Goal: Navigation & Orientation: Find specific page/section

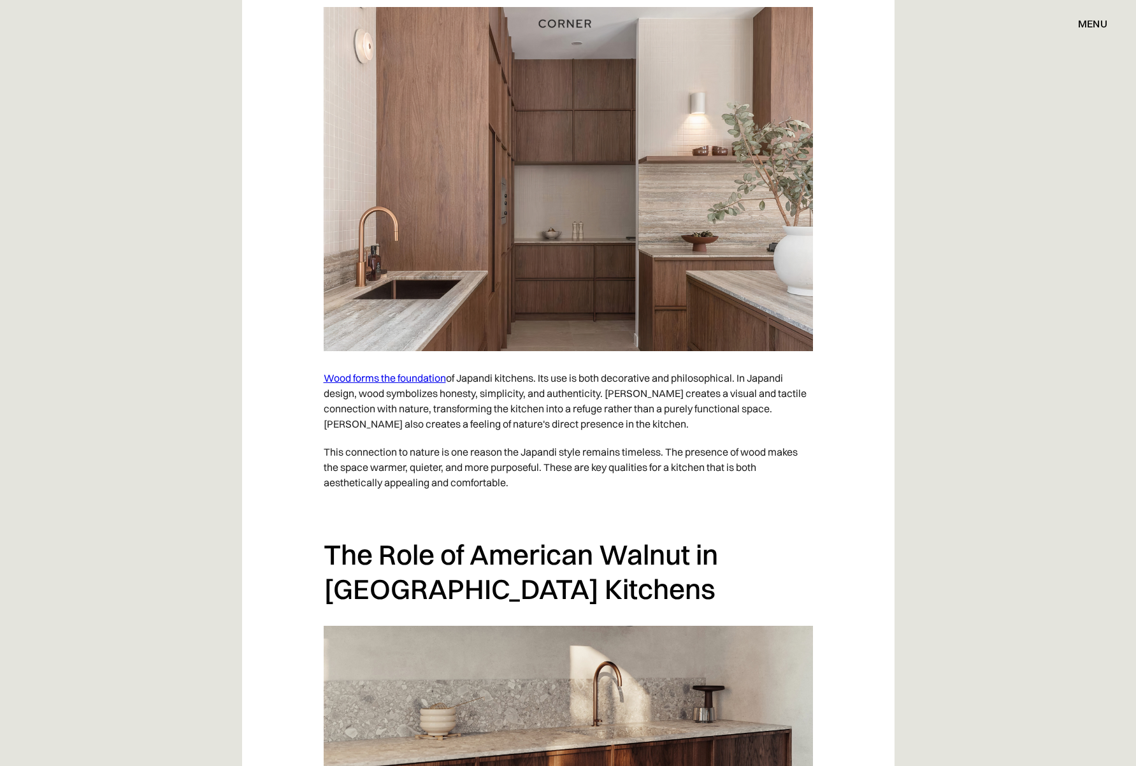
scroll to position [1210, 0]
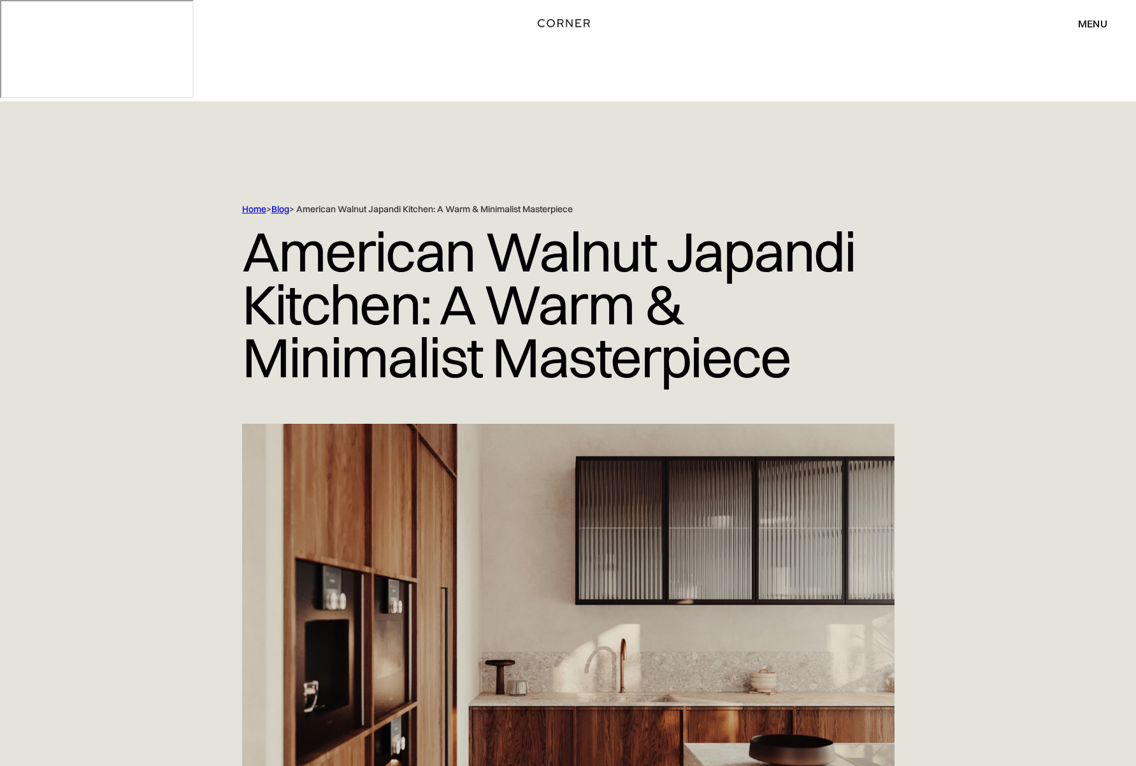
click at [563, 25] on img "home" at bounding box center [564, 23] width 52 height 17
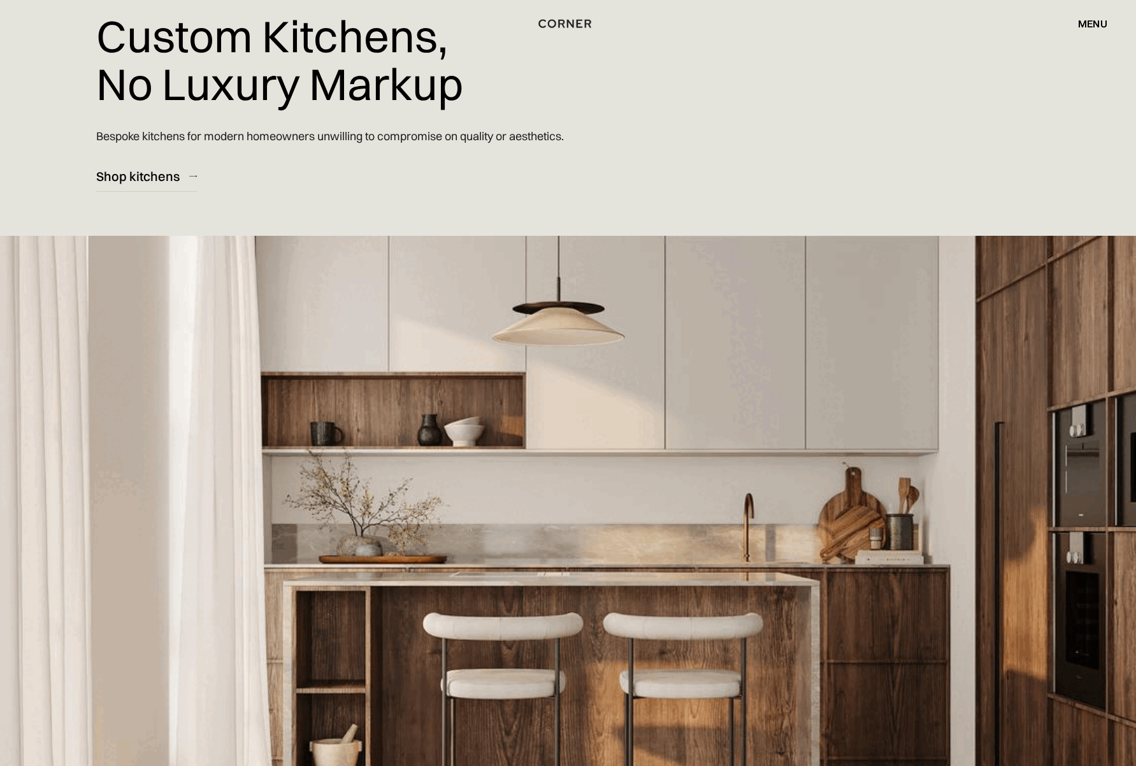
scroll to position [203, 0]
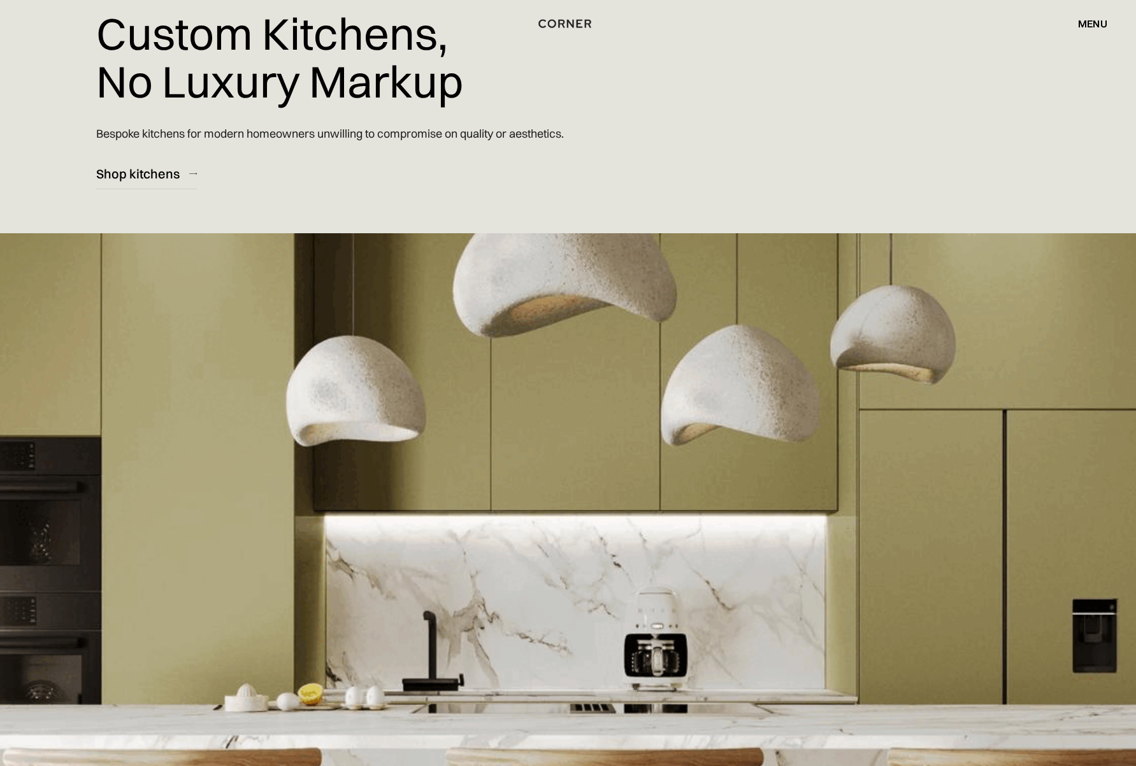
click at [1091, 22] on div "menu" at bounding box center [1092, 23] width 29 height 10
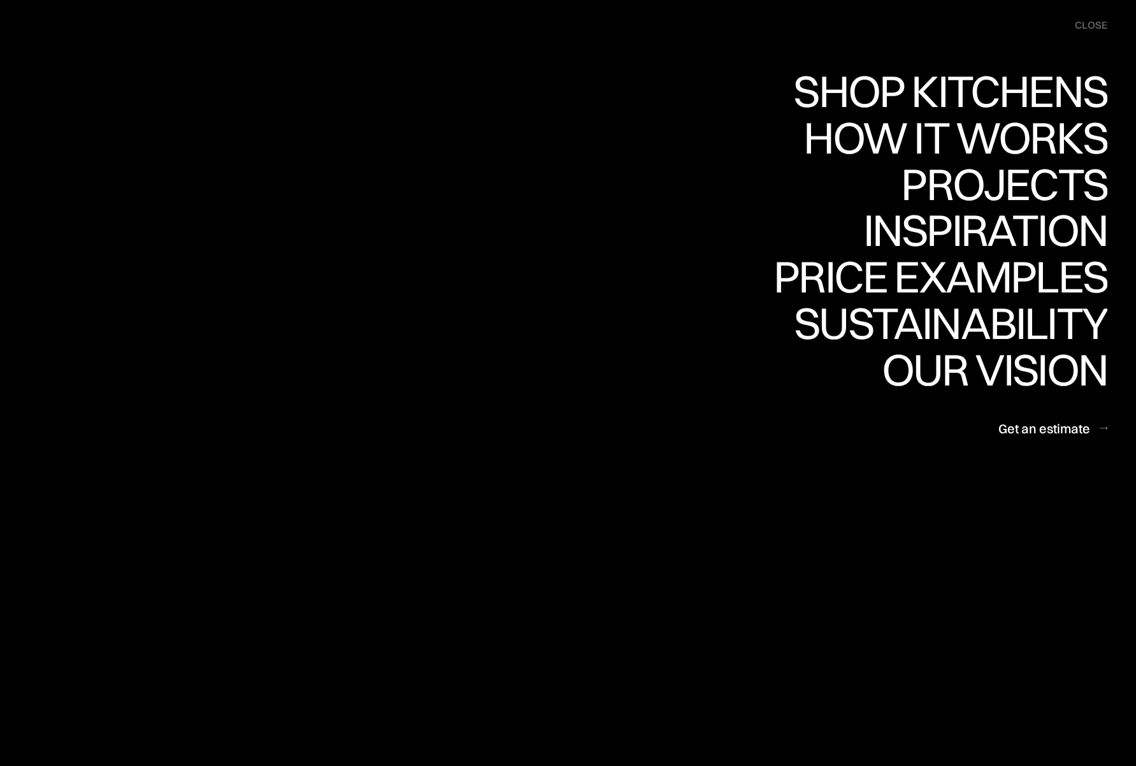
scroll to position [204, 0]
click at [985, 285] on div "Price examples" at bounding box center [941, 276] width 334 height 45
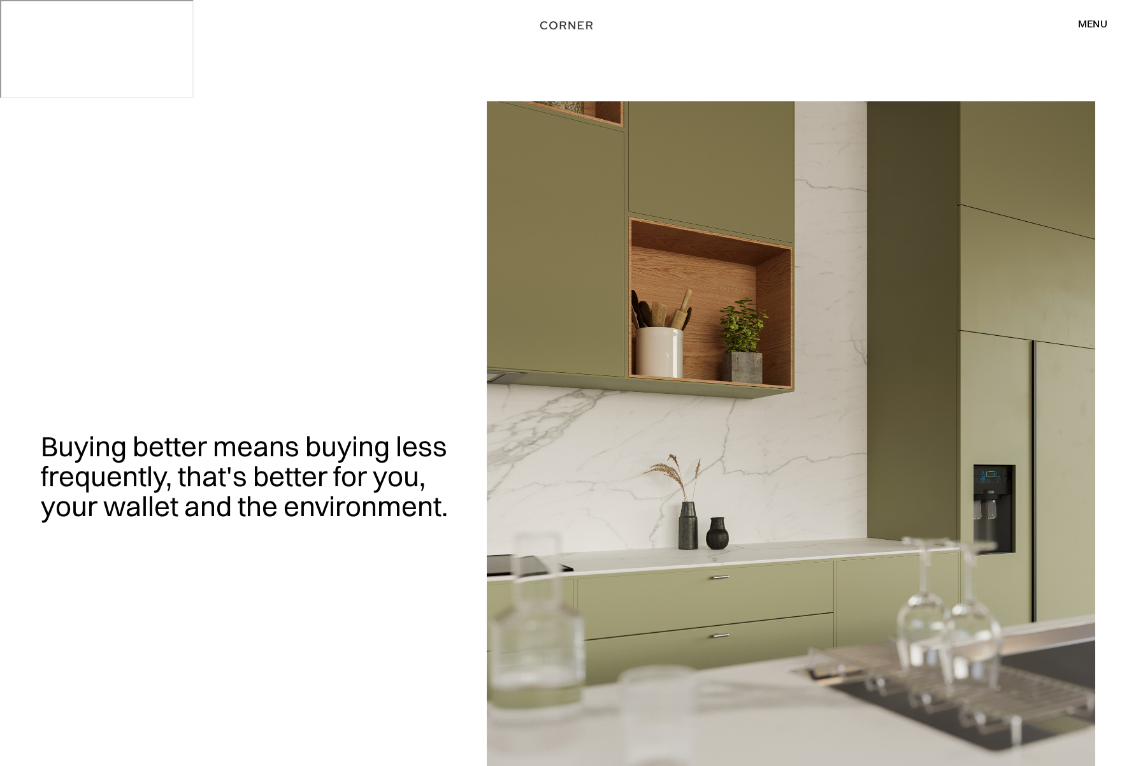
click at [569, 25] on img "home" at bounding box center [566, 25] width 52 height 17
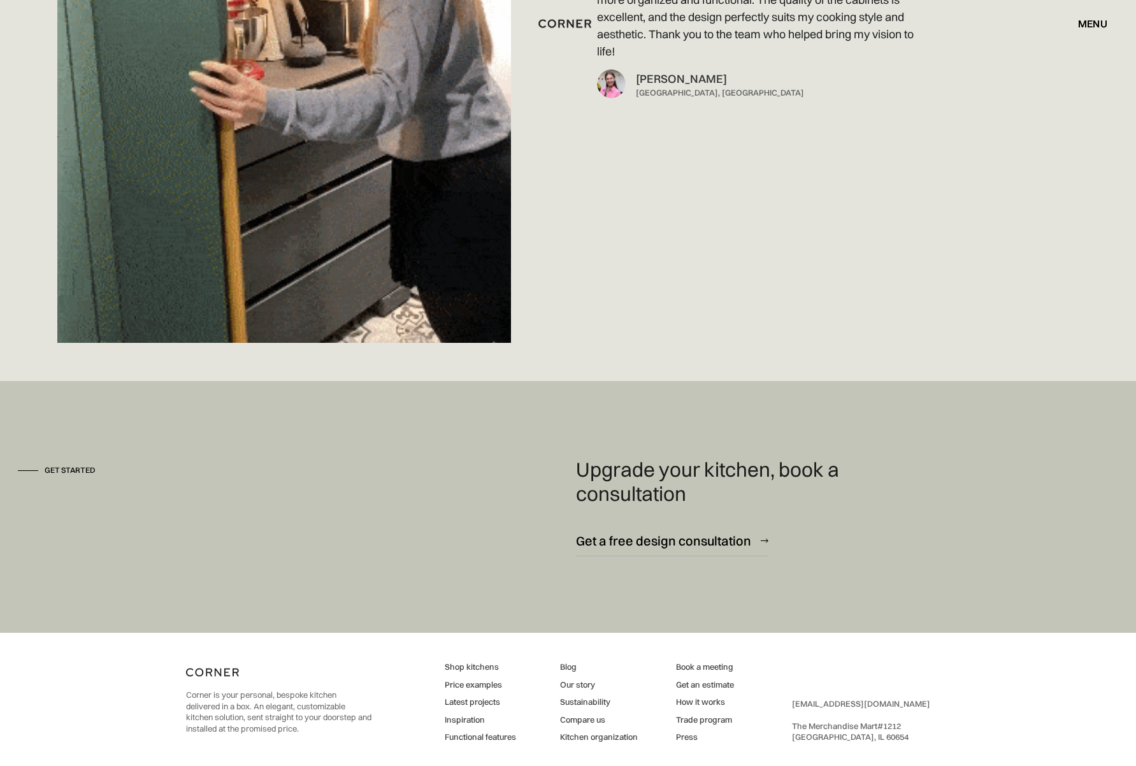
scroll to position [11288, 0]
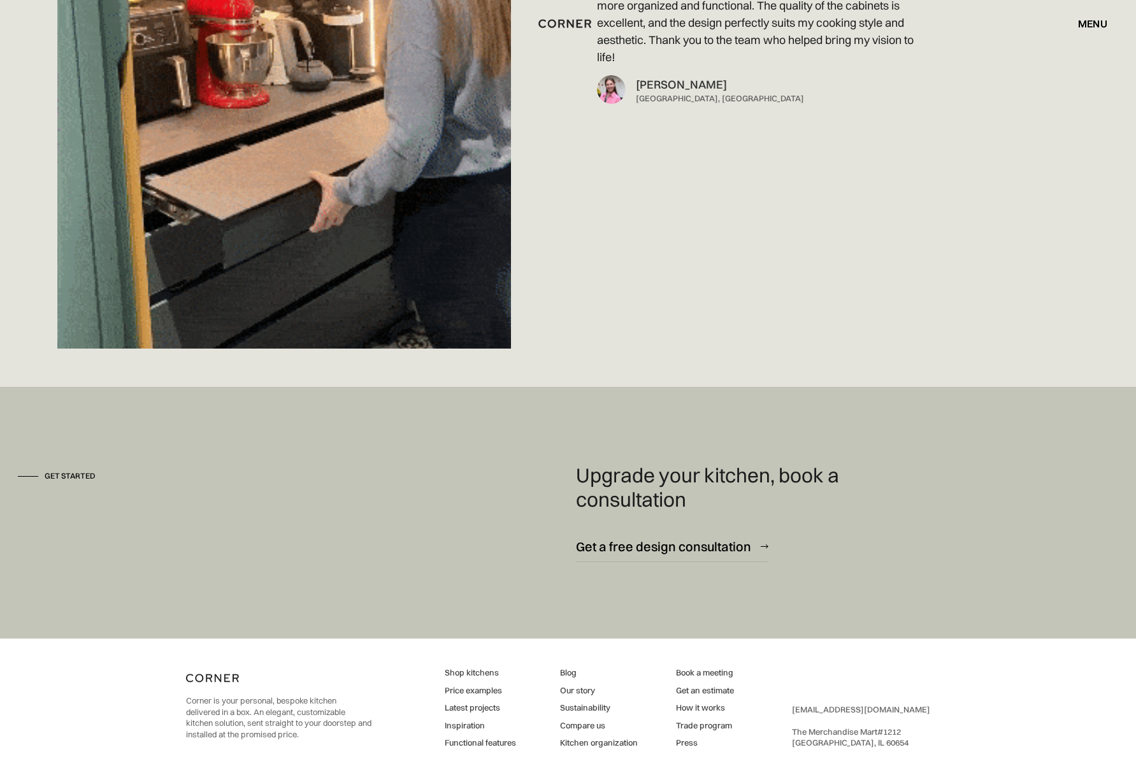
click at [718, 720] on link "Trade program" at bounding box center [705, 725] width 58 height 11
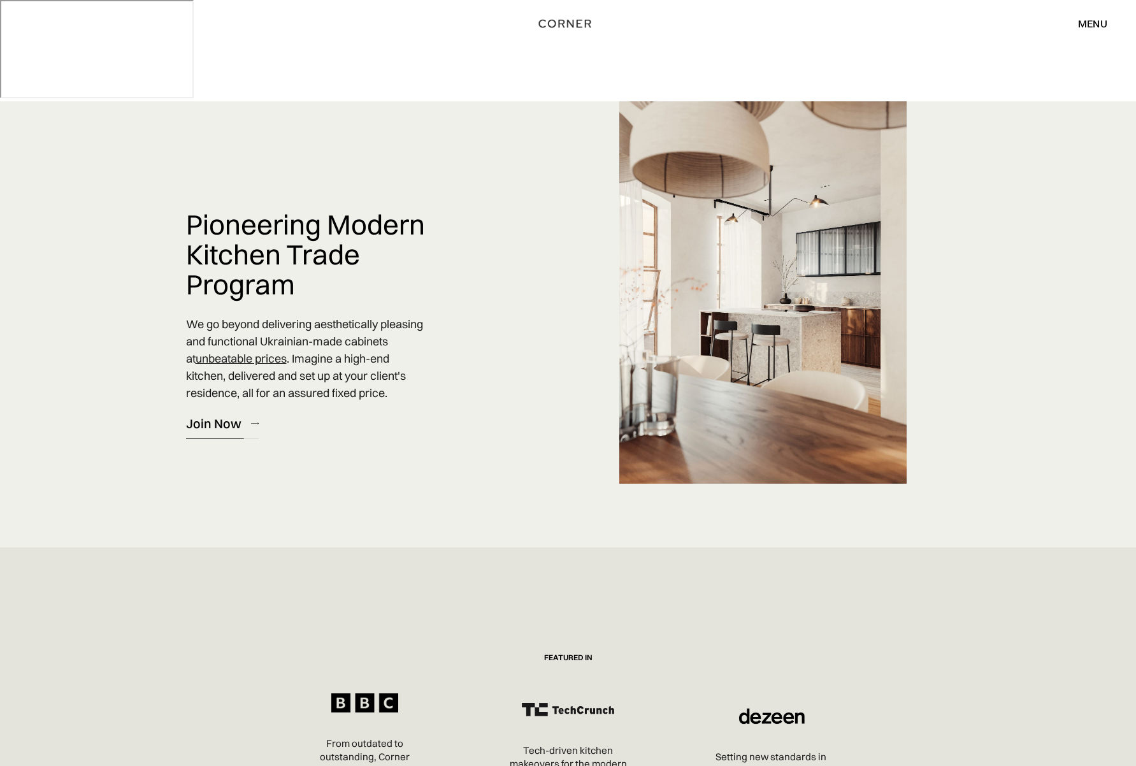
click at [243, 408] on link "Join Now" at bounding box center [222, 423] width 73 height 31
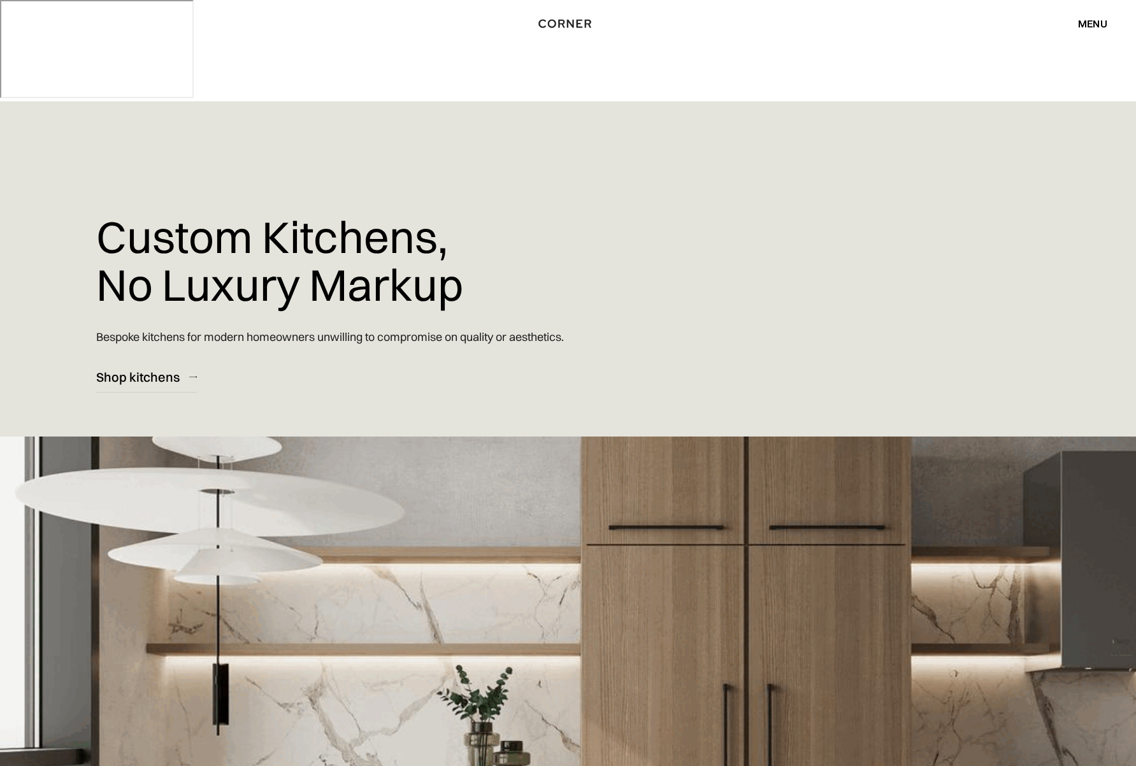
click at [1090, 24] on div "menu" at bounding box center [1092, 23] width 29 height 10
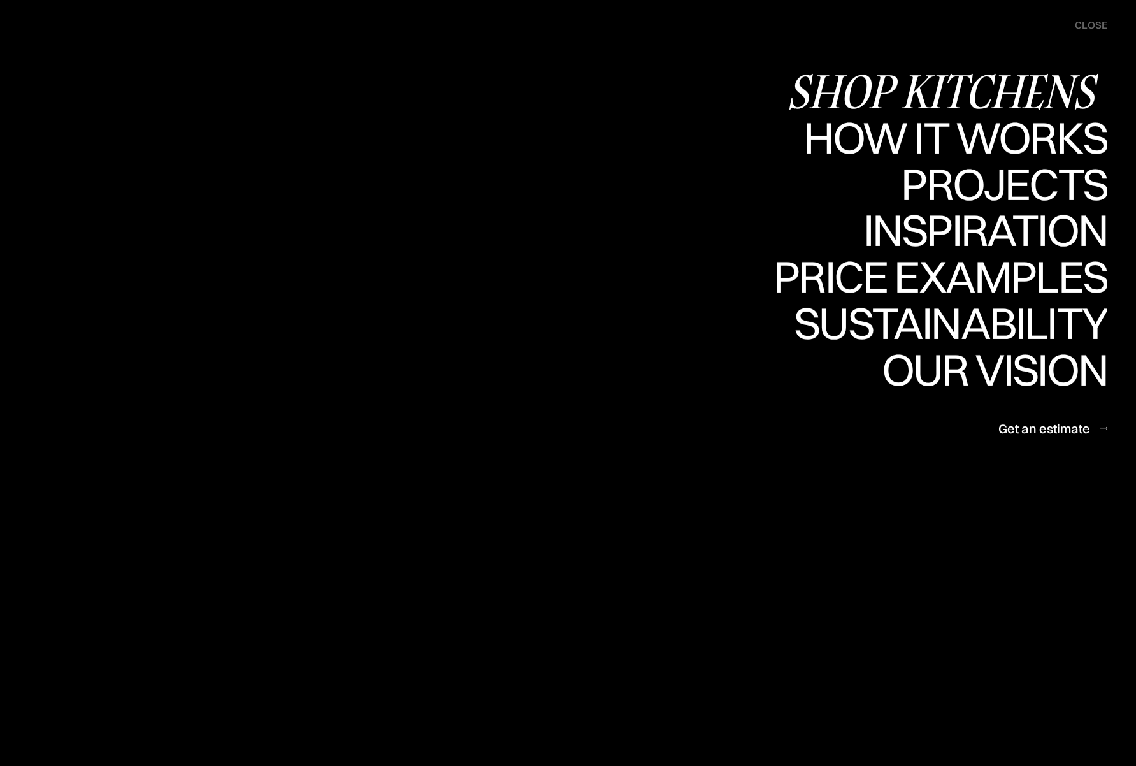
click at [1037, 83] on div "Shop Kitchens" at bounding box center [947, 91] width 321 height 45
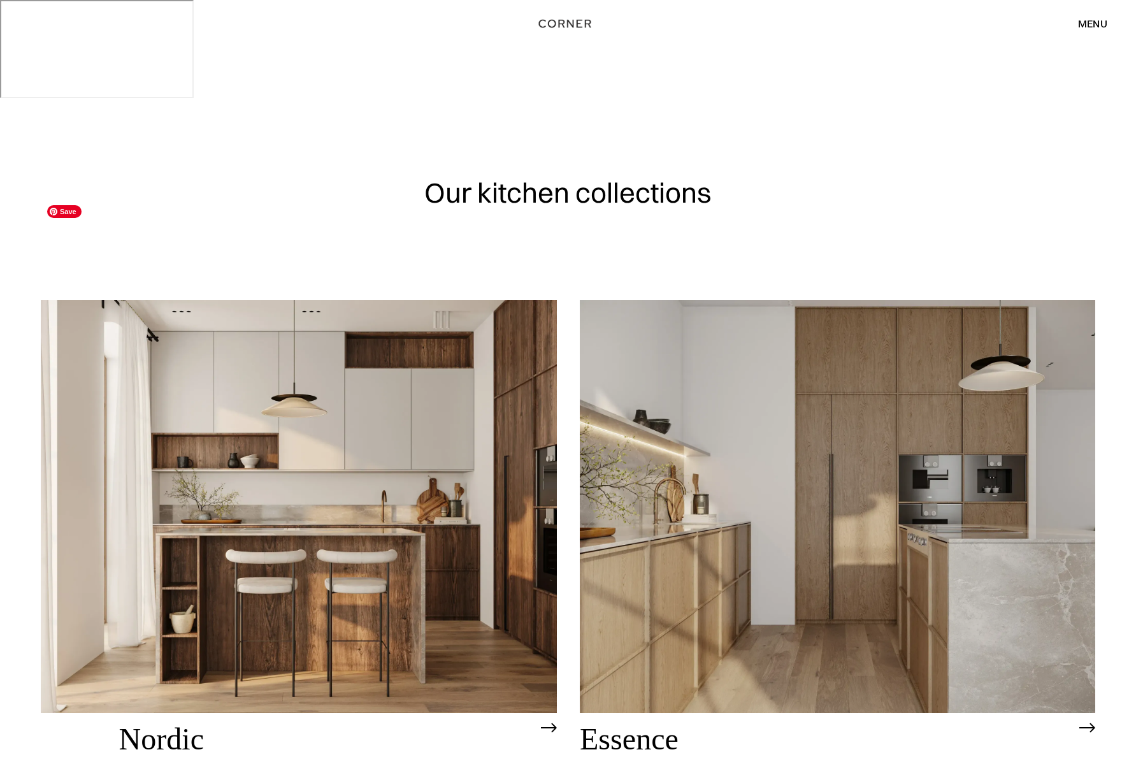
click at [407, 503] on img at bounding box center [299, 506] width 516 height 413
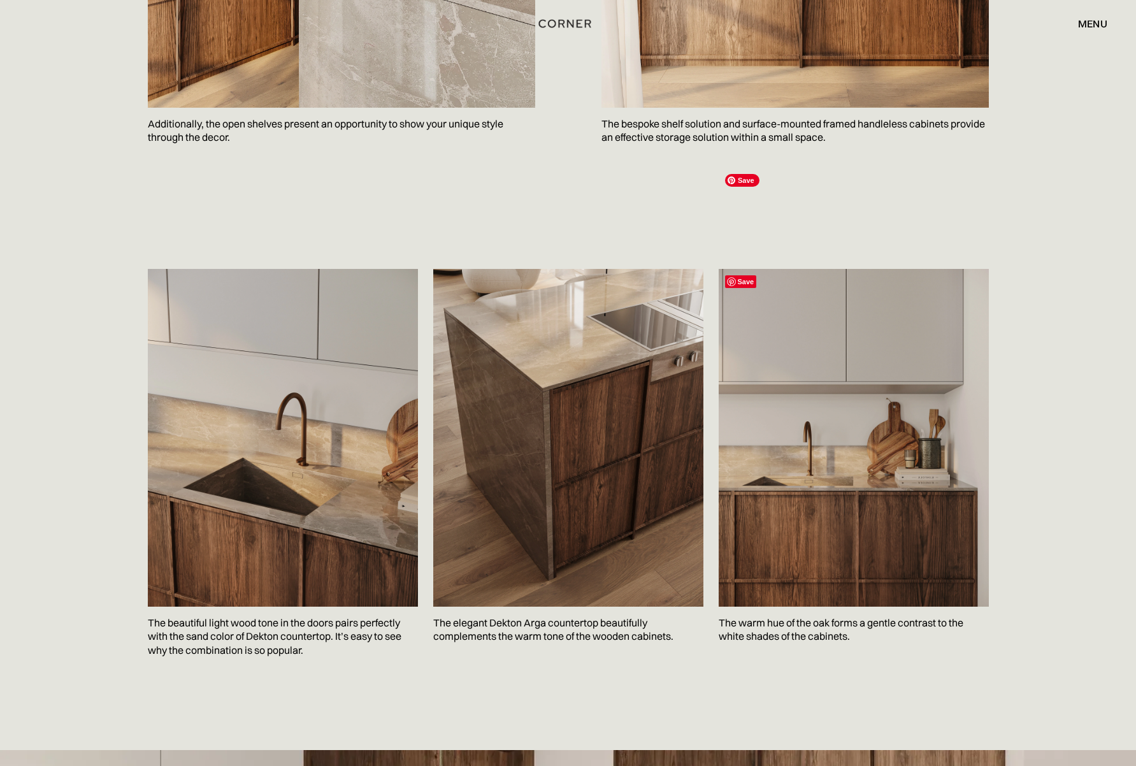
scroll to position [1875, 0]
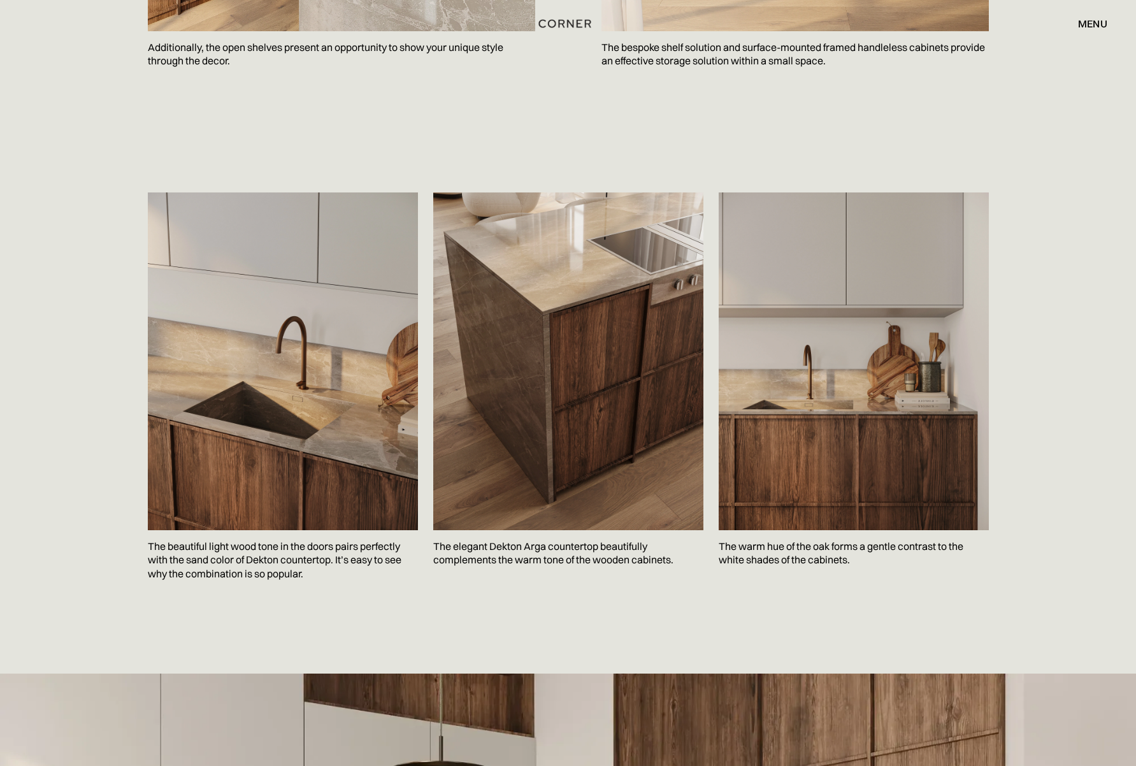
click at [1016, 410] on div "Save The beautiful light wood tone in the doors pairs perfectly with the sand c…" at bounding box center [568, 417] width 1136 height 513
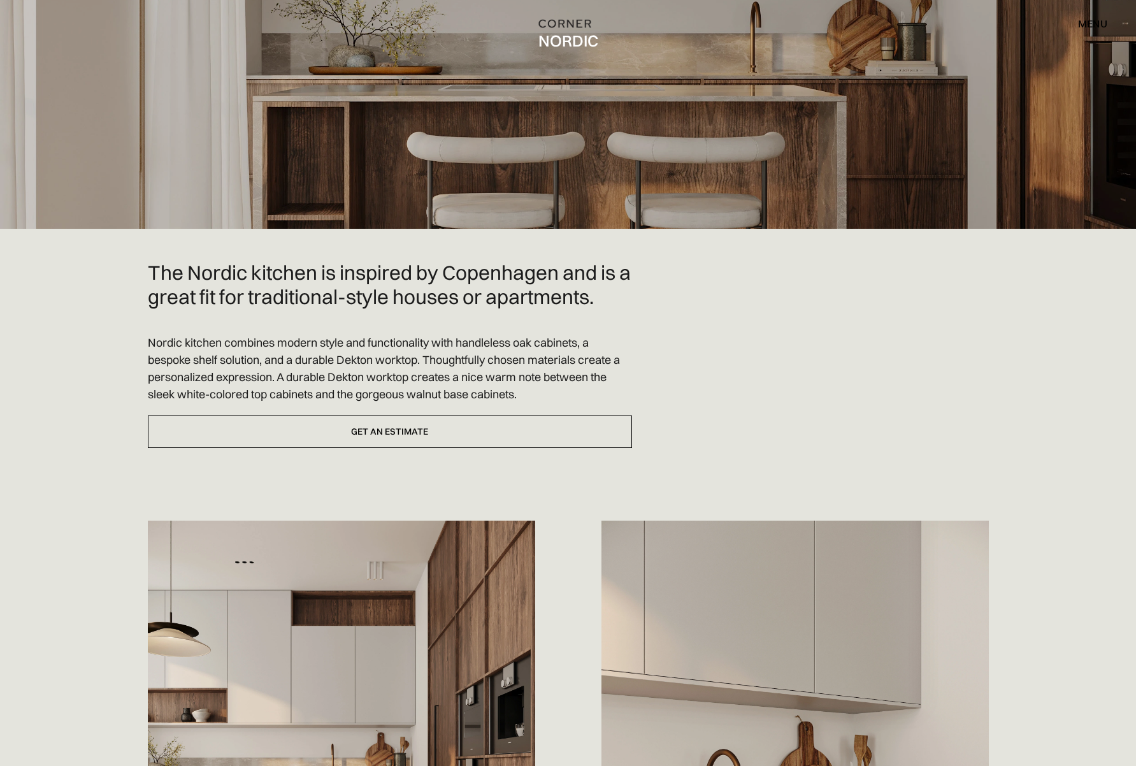
scroll to position [0, 0]
